Goal: Task Accomplishment & Management: Complete application form

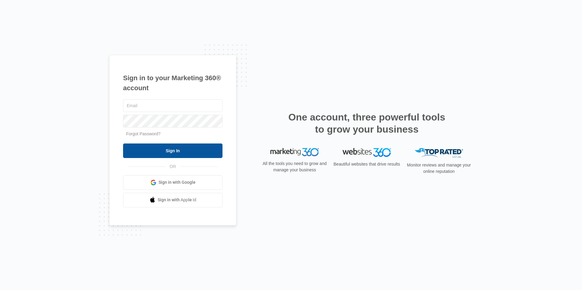
type input "[EMAIL_ADDRESS][DOMAIN_NAME]"
click at [209, 157] on input "Sign In" at bounding box center [172, 151] width 99 height 15
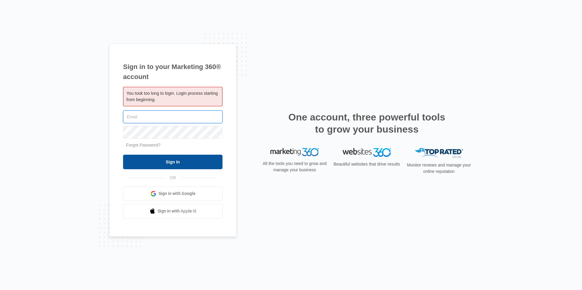
type input "[EMAIL_ADDRESS][DOMAIN_NAME]"
click at [195, 168] on input "Sign In" at bounding box center [172, 162] width 99 height 15
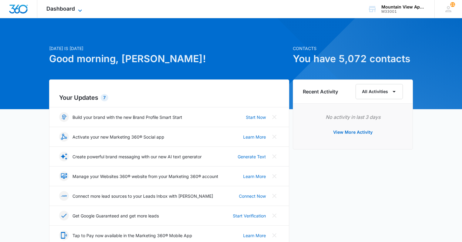
click at [48, 10] on span "Dashboard" at bounding box center [60, 8] width 28 height 6
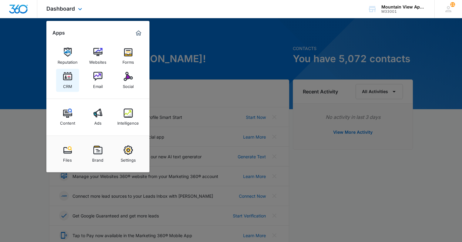
click at [73, 85] on link "CRM" at bounding box center [67, 80] width 23 height 23
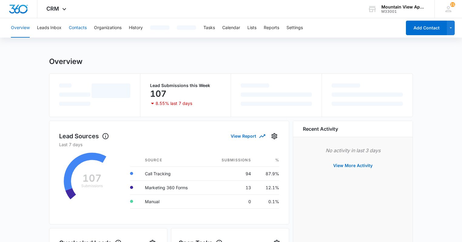
click at [78, 27] on button "Contacts" at bounding box center [78, 27] width 18 height 19
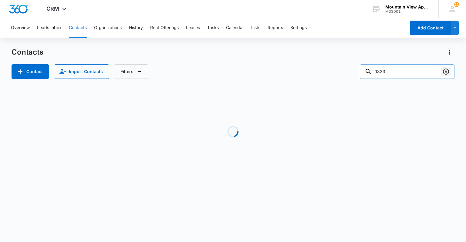
click at [446, 71] on icon "Clear" at bounding box center [446, 71] width 6 height 6
type input "1809"
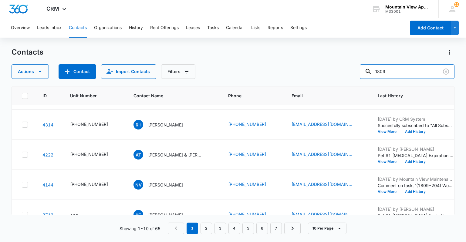
scroll to position [193, 0]
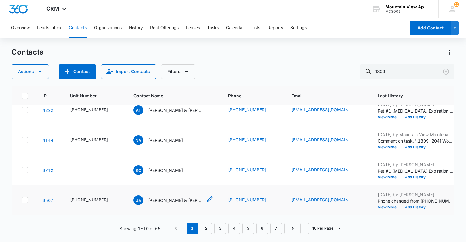
click at [158, 197] on p "Jamie & Lee Cline" at bounding box center [175, 200] width 55 height 6
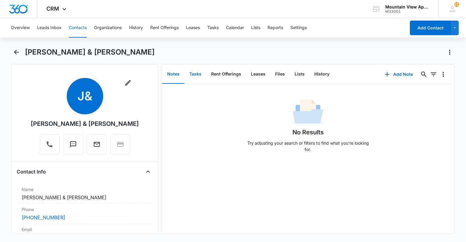
click at [192, 73] on button "Tasks" at bounding box center [195, 74] width 22 height 19
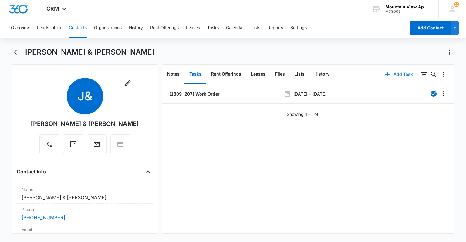
click at [399, 75] on button "Add Task" at bounding box center [399, 74] width 40 height 15
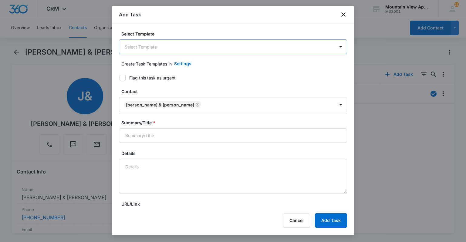
click at [178, 48] on body "CRM Apps Reputation Websites Forms CRM Email Social Content Ads Intelligence Fi…" at bounding box center [233, 121] width 466 height 242
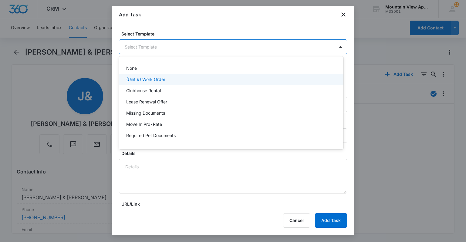
click at [155, 77] on p "(Unit #) Work Order" at bounding box center [145, 79] width 39 height 6
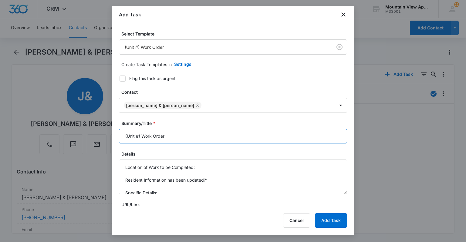
click at [138, 135] on input "(Unit #) Work Order" at bounding box center [233, 136] width 228 height 15
type input "(1809-207) Work Order"
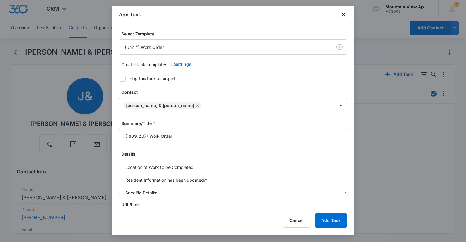
click at [207, 167] on textarea "Location of Work to be Completed: Resident Information has been updated?: Speci…" at bounding box center [233, 176] width 228 height 35
click at [213, 177] on textarea "Location of Work to be Completed: Laundry Resident Information has been updated…" at bounding box center [233, 176] width 228 height 35
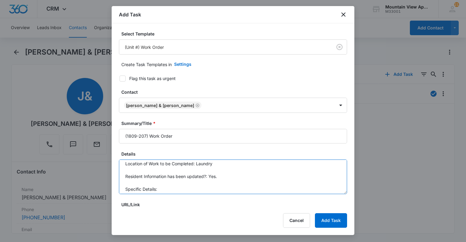
scroll to position [6, 0]
click at [206, 185] on textarea "Location of Work to be Completed: Laundry Resident Information has been updated…" at bounding box center [233, 176] width 228 height 35
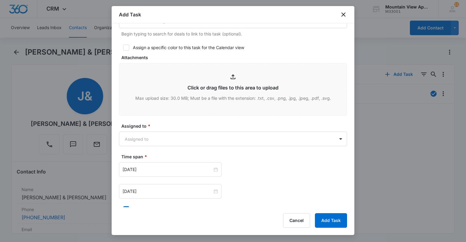
scroll to position [267, 0]
type textarea "Location of Work to be Completed: Laundry Resident Information has been updated…"
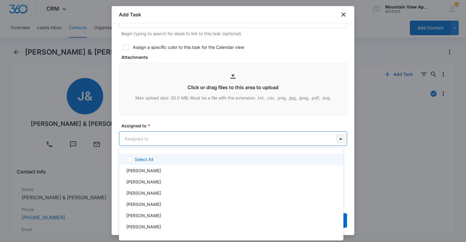
click at [339, 139] on body "CRM Apps Reputation Websites Forms CRM Email Social Content Ads Intelligence Fi…" at bounding box center [233, 121] width 466 height 242
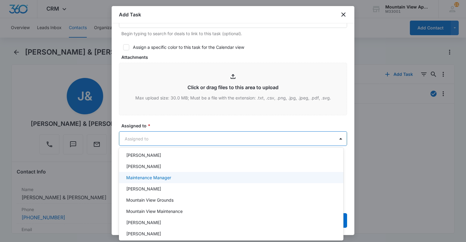
scroll to position [132, 0]
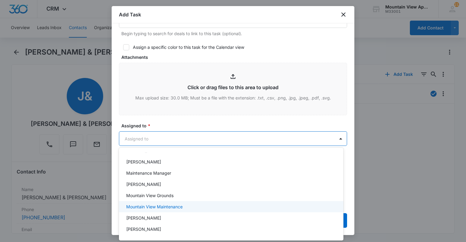
click at [216, 209] on div "Mountain View Maintenance" at bounding box center [230, 206] width 209 height 6
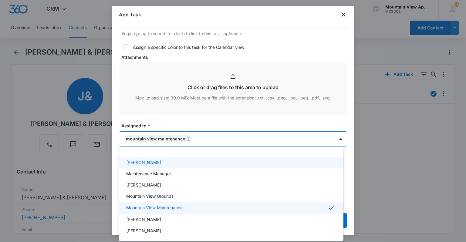
click at [307, 52] on div at bounding box center [233, 121] width 466 height 242
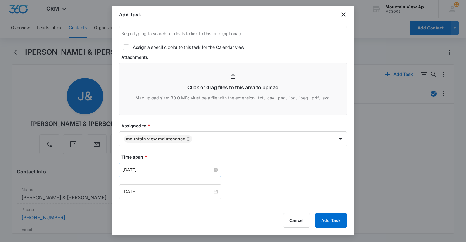
click at [145, 171] on input "May 16, 2023" at bounding box center [167, 169] width 90 height 7
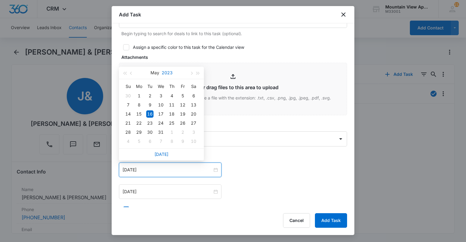
click at [169, 72] on button "2023" at bounding box center [167, 73] width 11 height 12
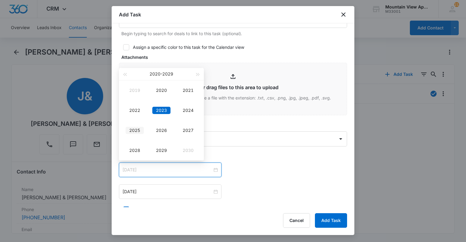
click at [144, 132] on td "2025" at bounding box center [134, 130] width 27 height 20
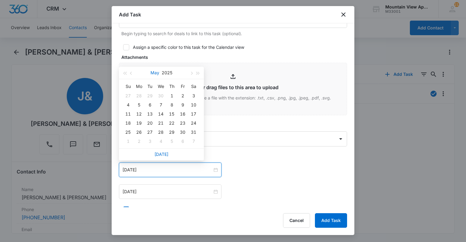
click at [155, 75] on button "May" at bounding box center [154, 73] width 9 height 12
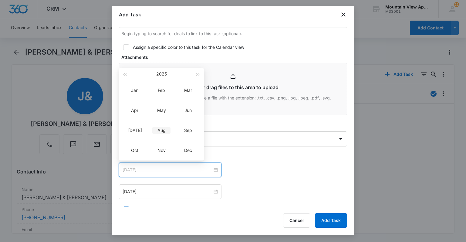
click at [161, 131] on div "Aug" at bounding box center [161, 130] width 18 height 7
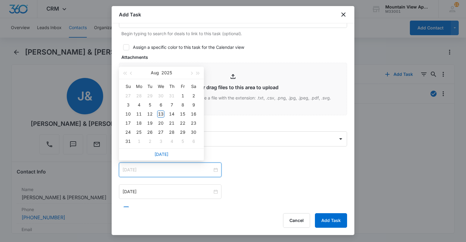
type input "Aug 13, 2025"
click at [160, 114] on div "13" at bounding box center [160, 113] width 7 height 7
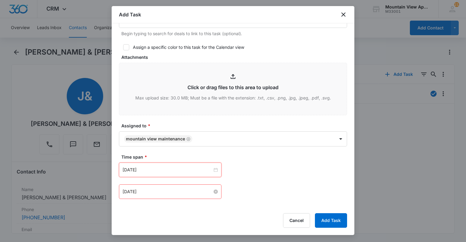
click at [144, 192] on input "May 16, 2023" at bounding box center [167, 191] width 90 height 7
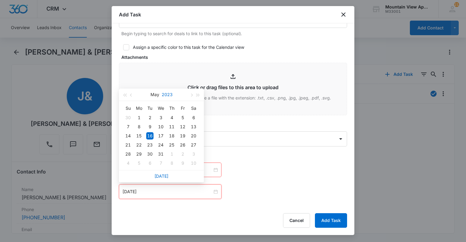
click at [165, 91] on button "2023" at bounding box center [167, 95] width 11 height 12
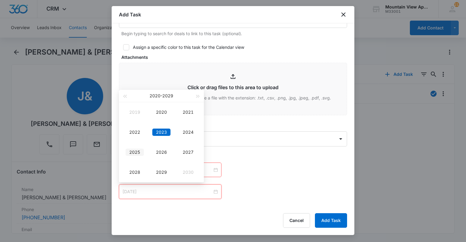
click at [138, 155] on div "2025" at bounding box center [134, 152] width 18 height 7
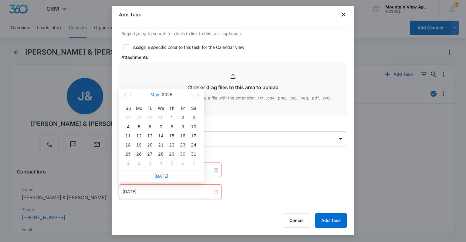
click at [155, 94] on button "May" at bounding box center [154, 95] width 9 height 12
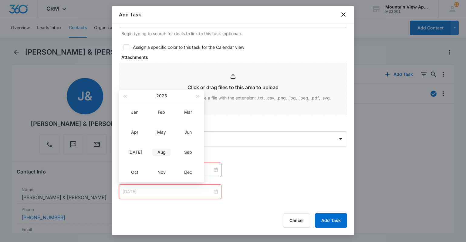
click at [156, 153] on div "Aug" at bounding box center [161, 152] width 18 height 7
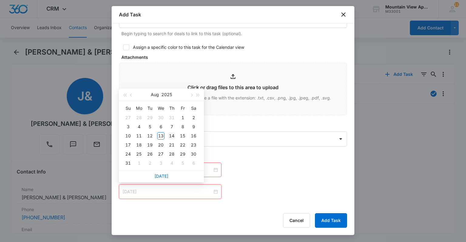
type input "Aug 14, 2025"
click at [169, 136] on div "14" at bounding box center [171, 135] width 7 height 7
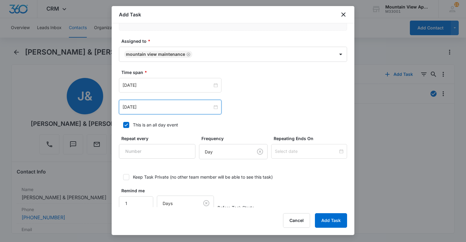
scroll to position [361, 0]
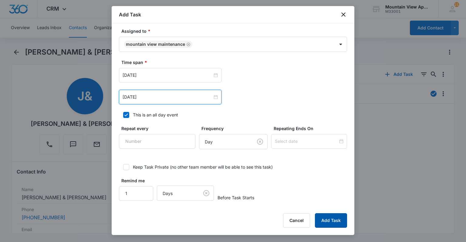
click at [329, 221] on button "Add Task" at bounding box center [331, 220] width 32 height 15
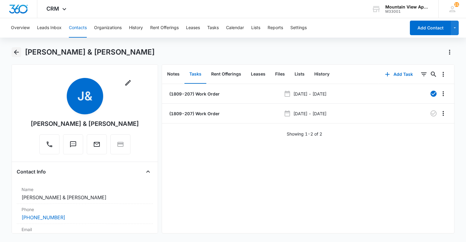
click at [14, 48] on icon "Back" at bounding box center [16, 51] width 7 height 7
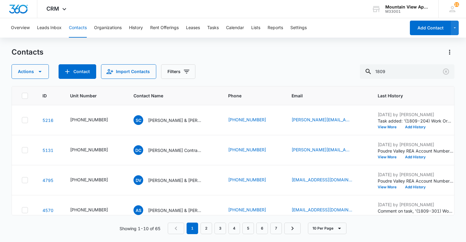
scroll to position [193, 0]
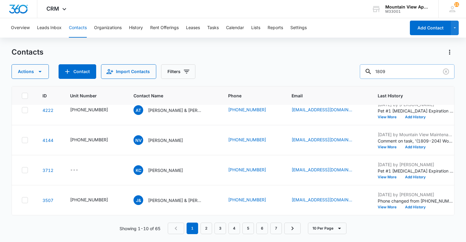
click at [397, 73] on input "1809" at bounding box center [406, 71] width 95 height 15
type input "1"
type input "barbara"
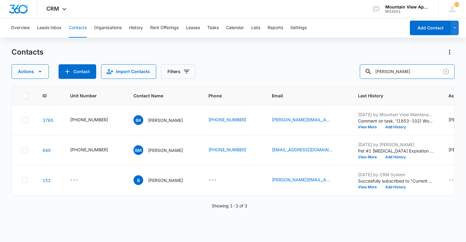
scroll to position [0, 0]
click at [446, 70] on icon "Clear" at bounding box center [445, 71] width 7 height 7
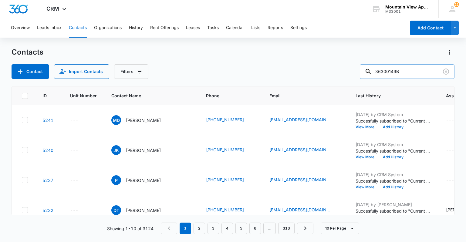
type input "36300149B"
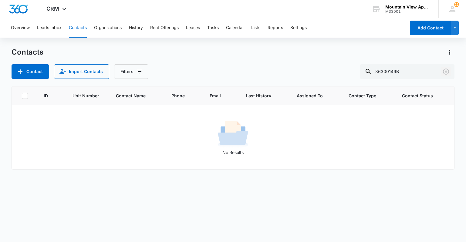
click at [443, 73] on icon "Clear" at bounding box center [446, 71] width 6 height 6
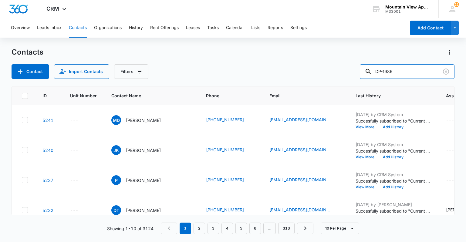
type input "DP-1986"
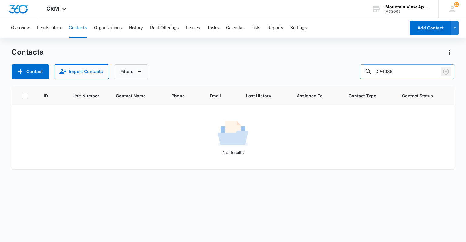
click at [443, 70] on icon "Clear" at bounding box center [445, 71] width 7 height 7
type input "C"
type input "ARR-U98"
click at [446, 74] on icon "Clear" at bounding box center [445, 71] width 7 height 7
click at [396, 72] on input "CNG-P08" at bounding box center [406, 71] width 95 height 15
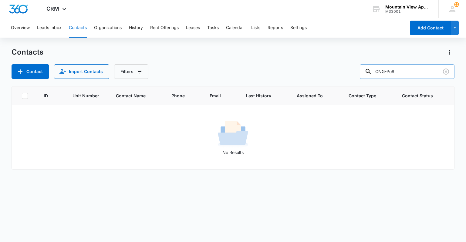
type input "CNG-Po8"
click at [444, 73] on icon "Clear" at bounding box center [445, 71] width 7 height 7
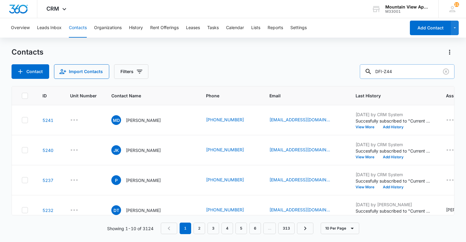
type input "DFI-Z44"
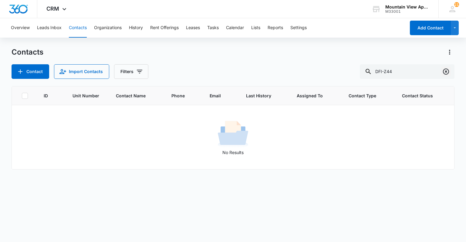
click at [445, 69] on icon "Clear" at bounding box center [446, 71] width 6 height 6
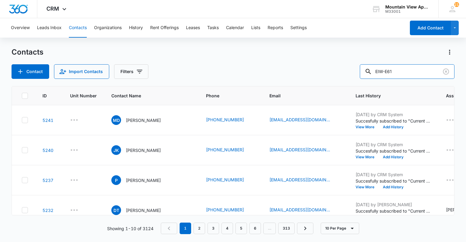
type input "EIW-E61"
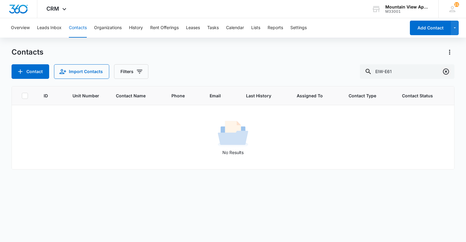
click at [446, 72] on icon "Clear" at bounding box center [445, 71] width 7 height 7
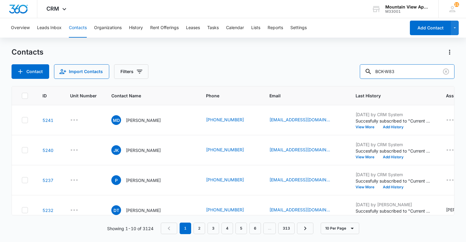
type input "BCK-W83"
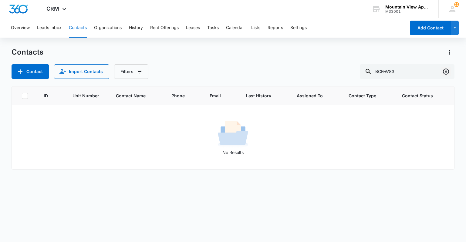
click at [448, 71] on icon "Clear" at bounding box center [446, 71] width 6 height 6
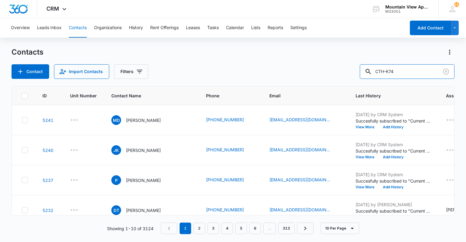
type input "CTH-K74"
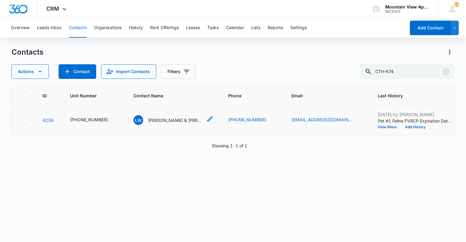
click at [165, 122] on p "Lucas Woods & Morgan Crouse" at bounding box center [175, 120] width 55 height 6
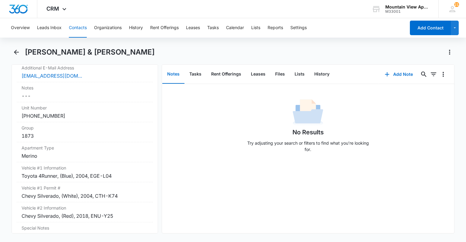
scroll to position [485, 0]
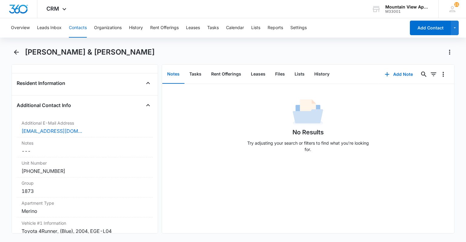
click at [73, 27] on button "Contacts" at bounding box center [78, 27] width 18 height 19
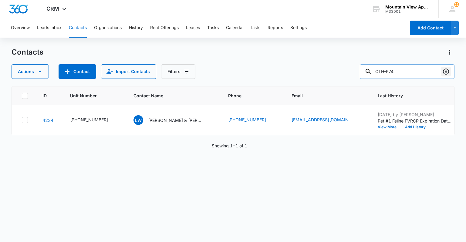
click at [443, 72] on icon "Clear" at bounding box center [446, 71] width 6 height 6
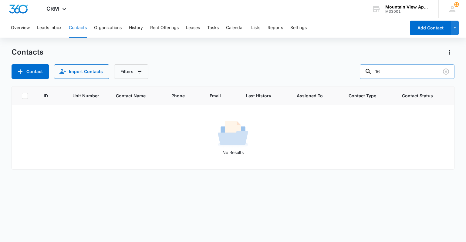
type input "1"
type input "myeagle"
click at [443, 72] on icon "Clear" at bounding box center [446, 71] width 6 height 6
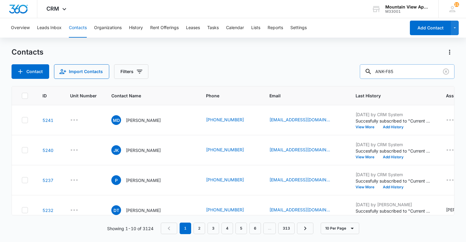
type input "ANK-F85"
